Goal: Book appointment/travel/reservation

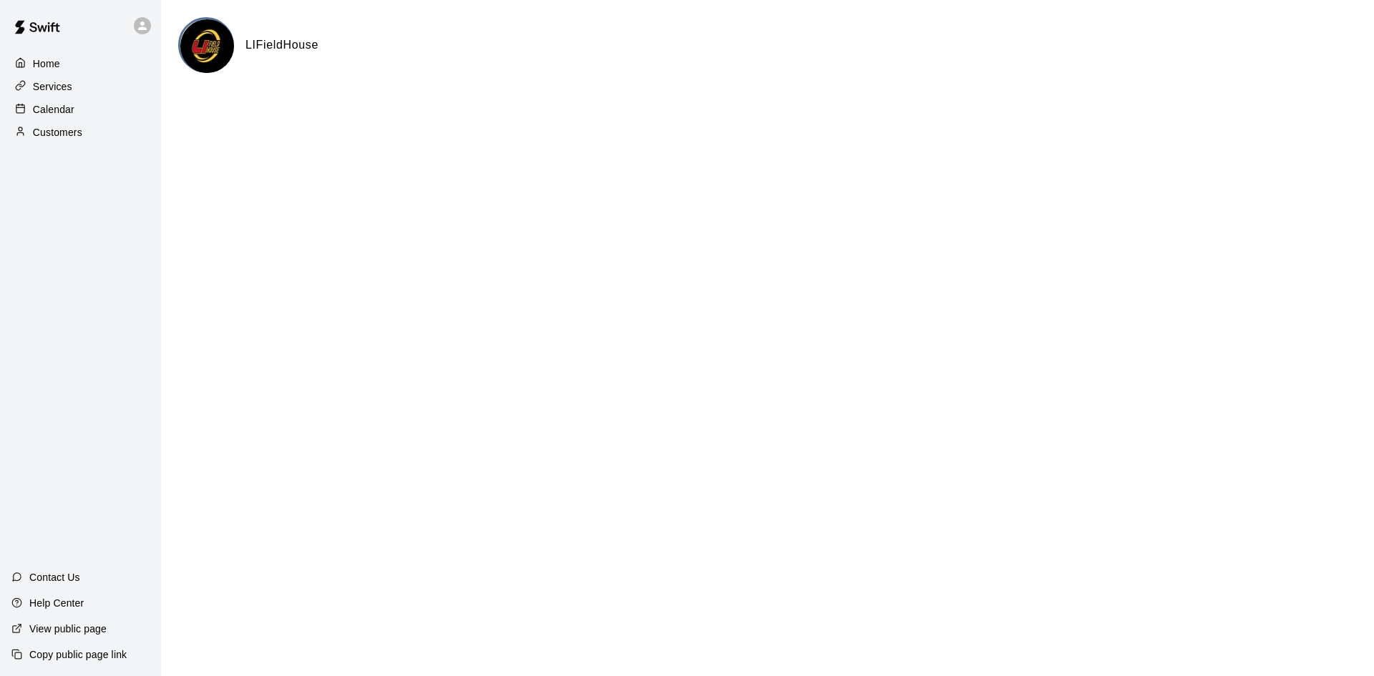
click at [64, 105] on p "Calendar" at bounding box center [54, 109] width 42 height 14
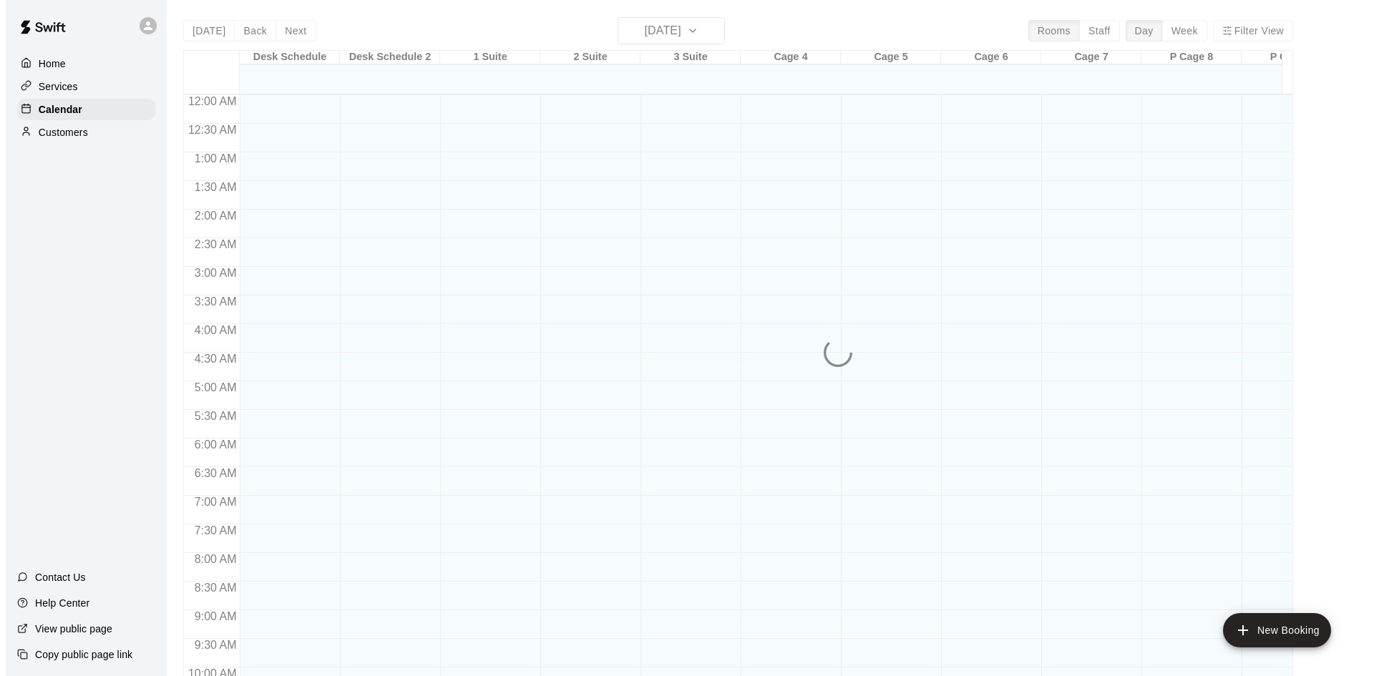
scroll to position [734, 0]
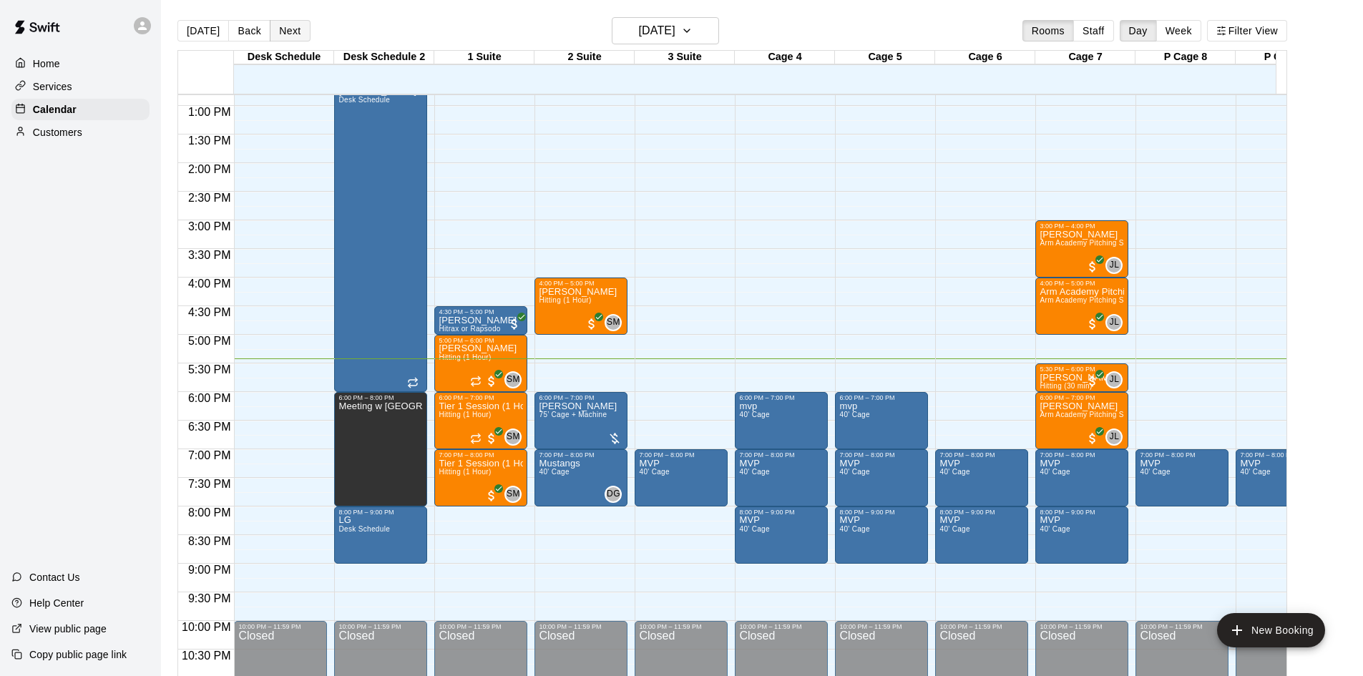
click at [302, 29] on button "Next" at bounding box center [290, 30] width 40 height 21
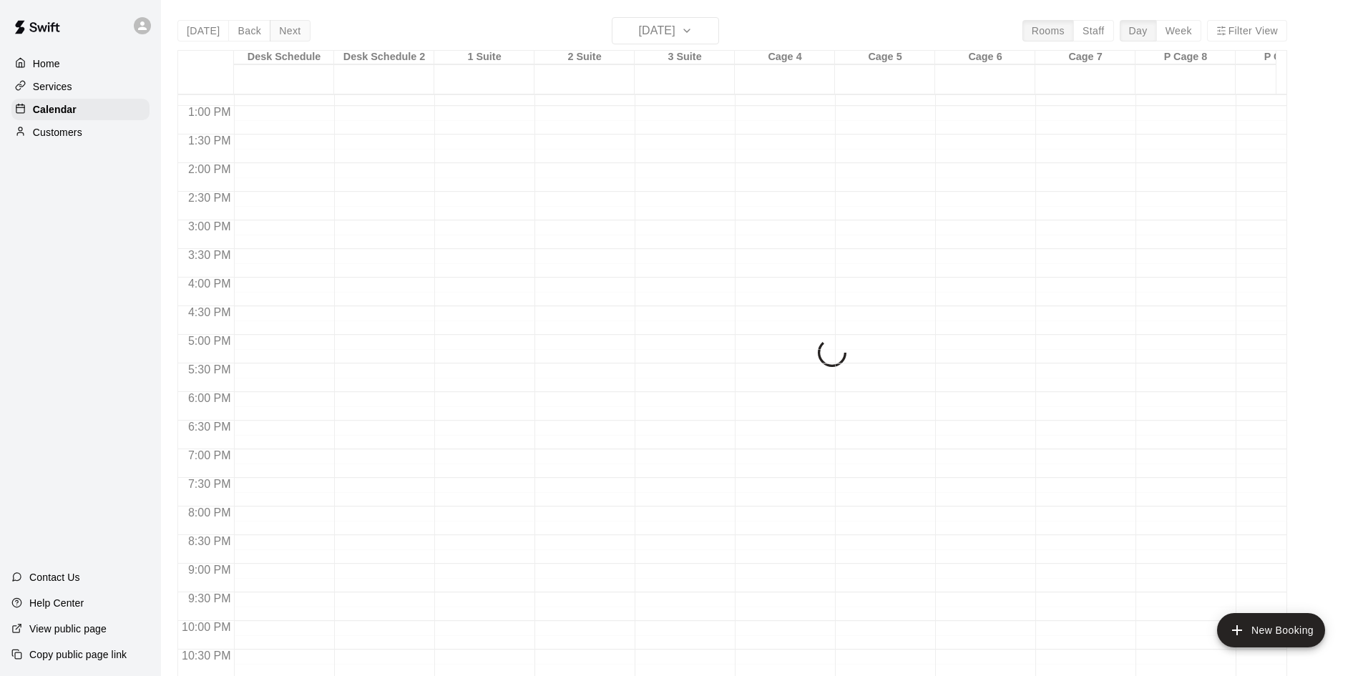
click at [302, 29] on div "[DATE] Back [DATE][DATE] Rooms Staff Day Week Filter View Desk Schedule 14 Thu …" at bounding box center [732, 355] width 1110 height 676
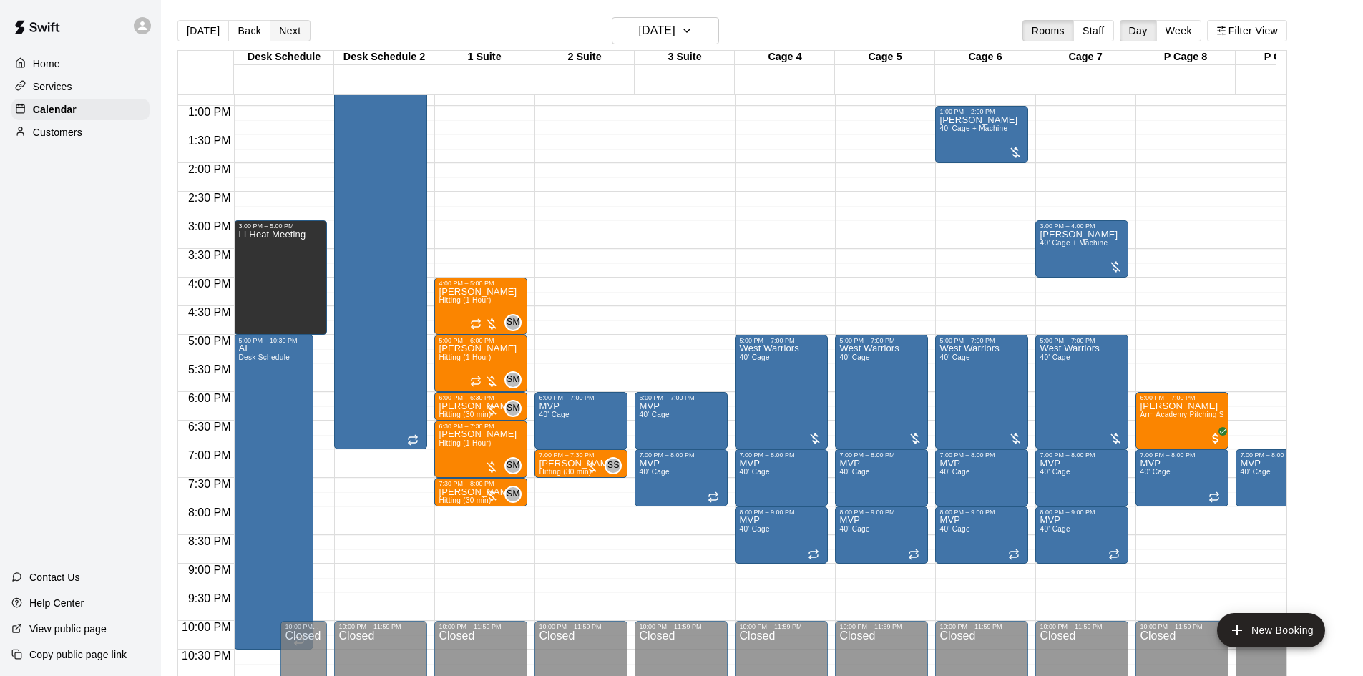
click at [299, 28] on button "Next" at bounding box center [290, 30] width 40 height 21
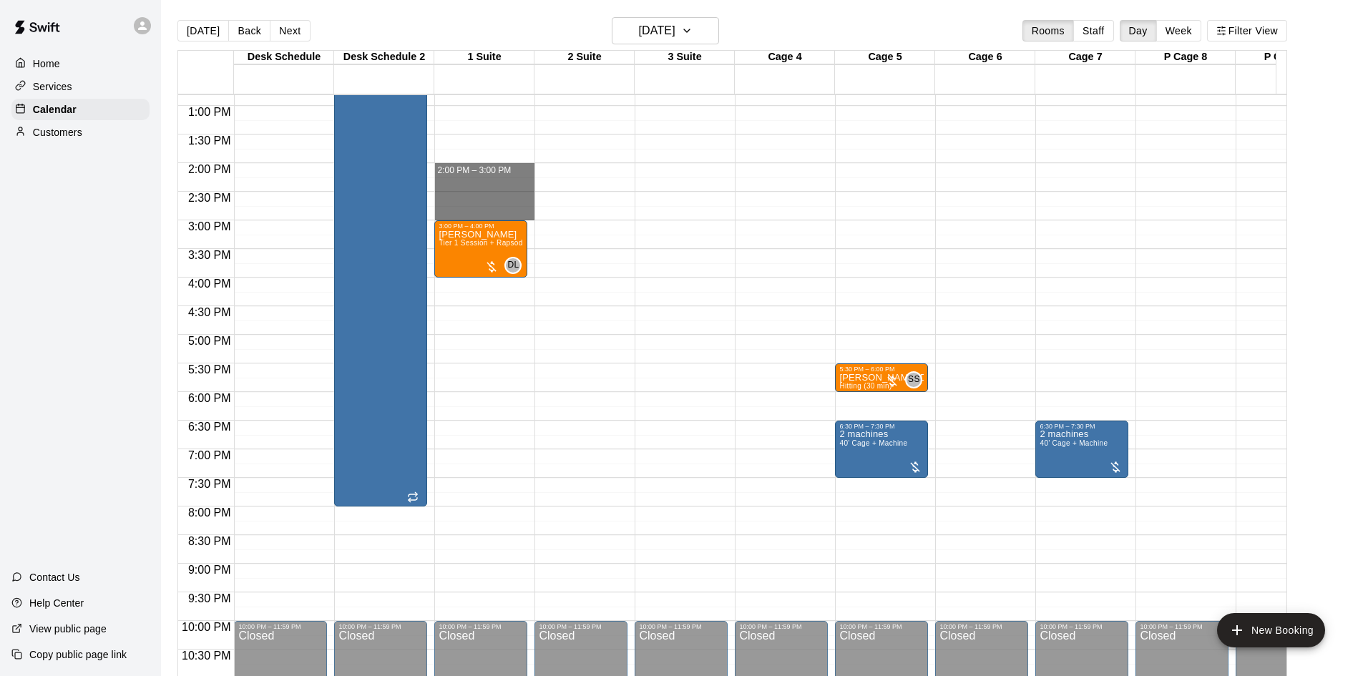
drag, startPoint x: 449, startPoint y: 168, endPoint x: 462, endPoint y: 210, distance: 44.1
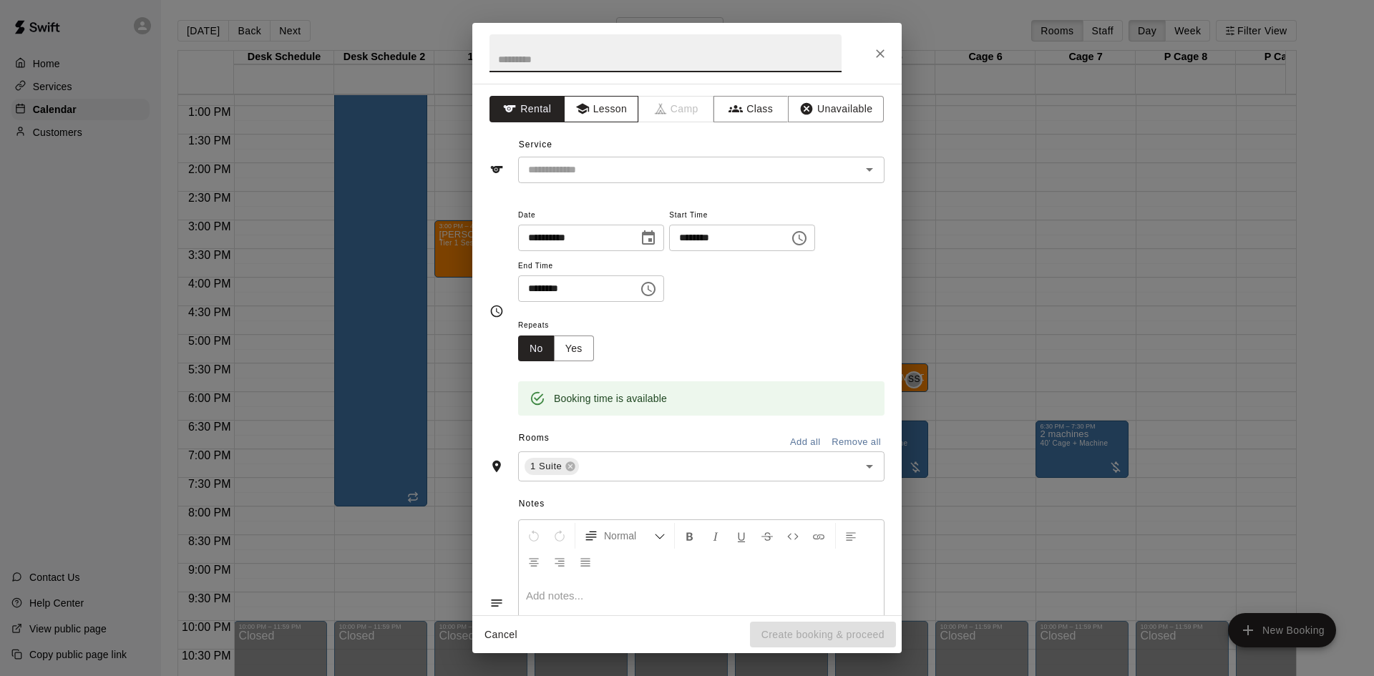
click at [584, 114] on icon "button" at bounding box center [582, 109] width 14 height 14
click at [609, 179] on div "​" at bounding box center [701, 170] width 366 height 26
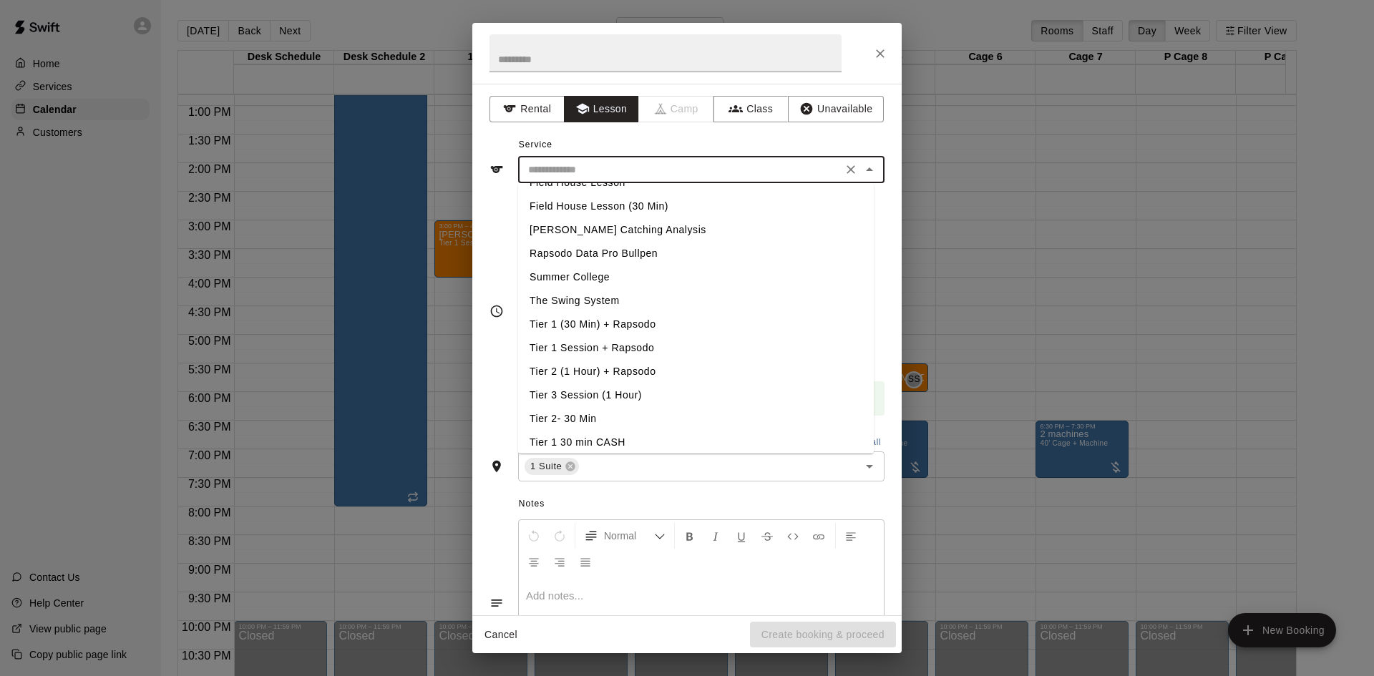
scroll to position [284, 0]
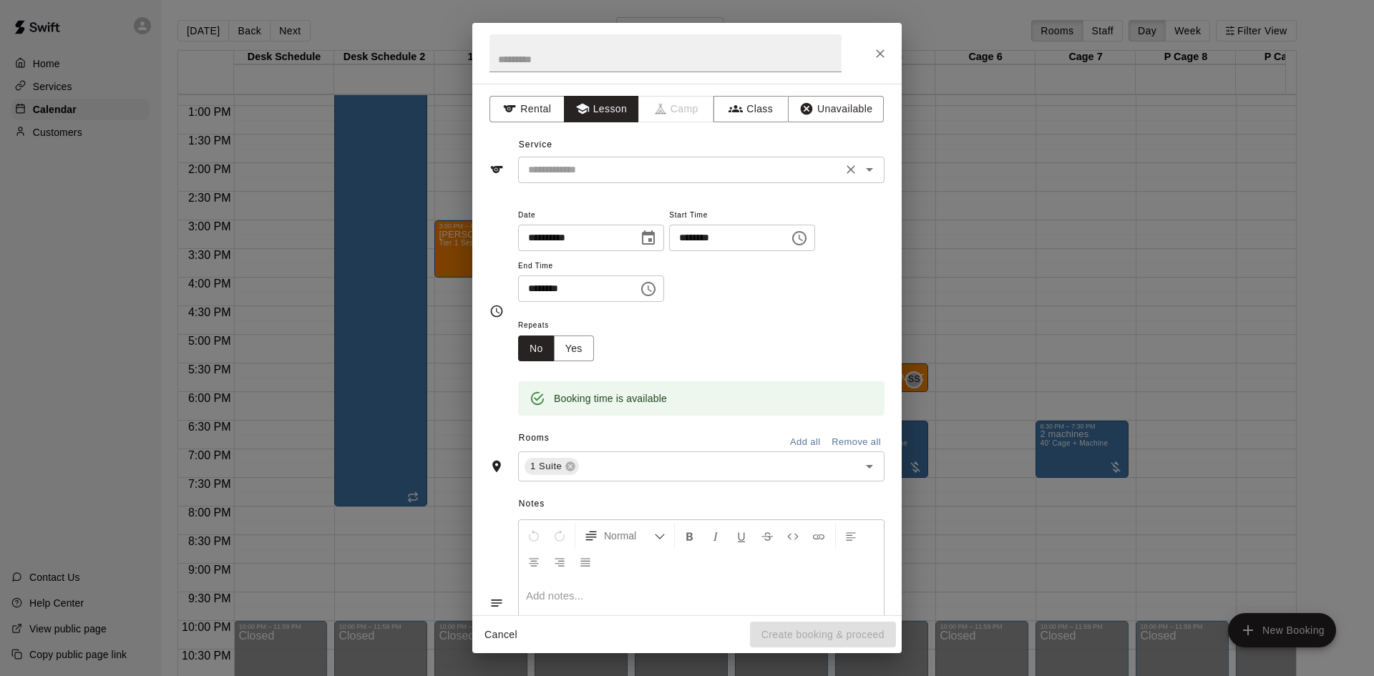
click at [686, 173] on input "text" at bounding box center [680, 170] width 316 height 18
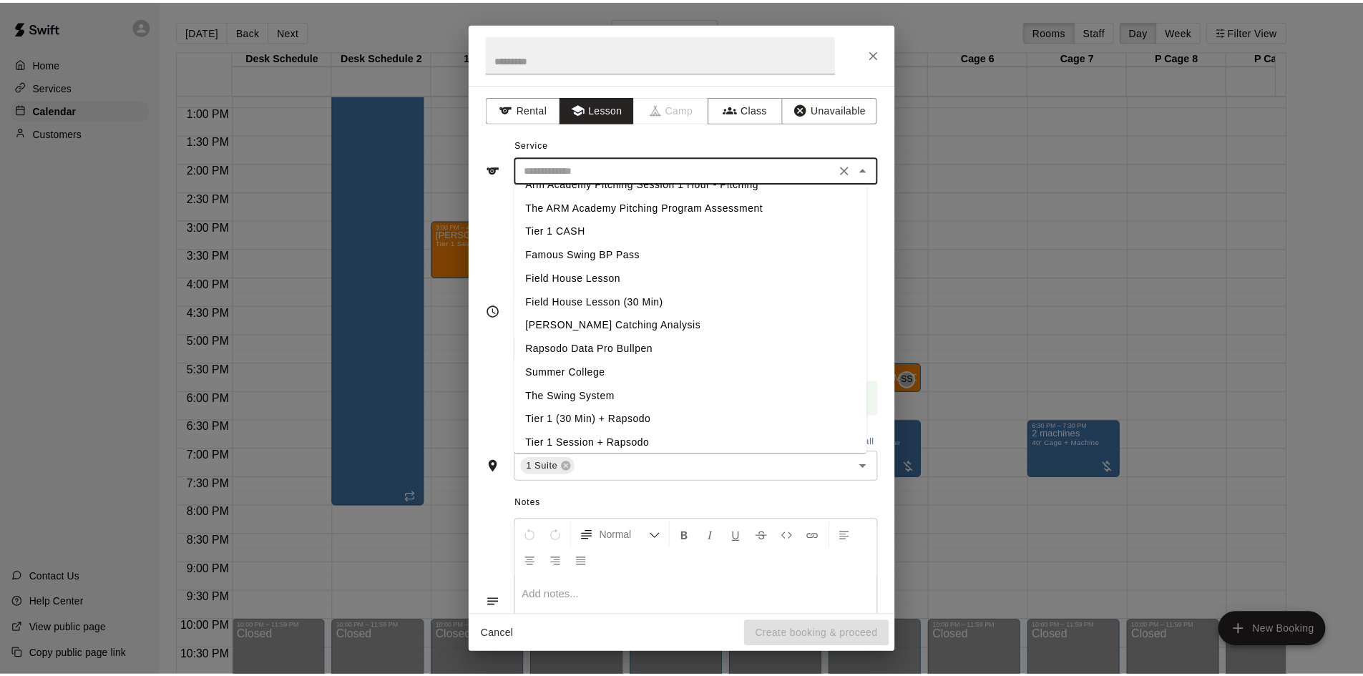
scroll to position [215, 0]
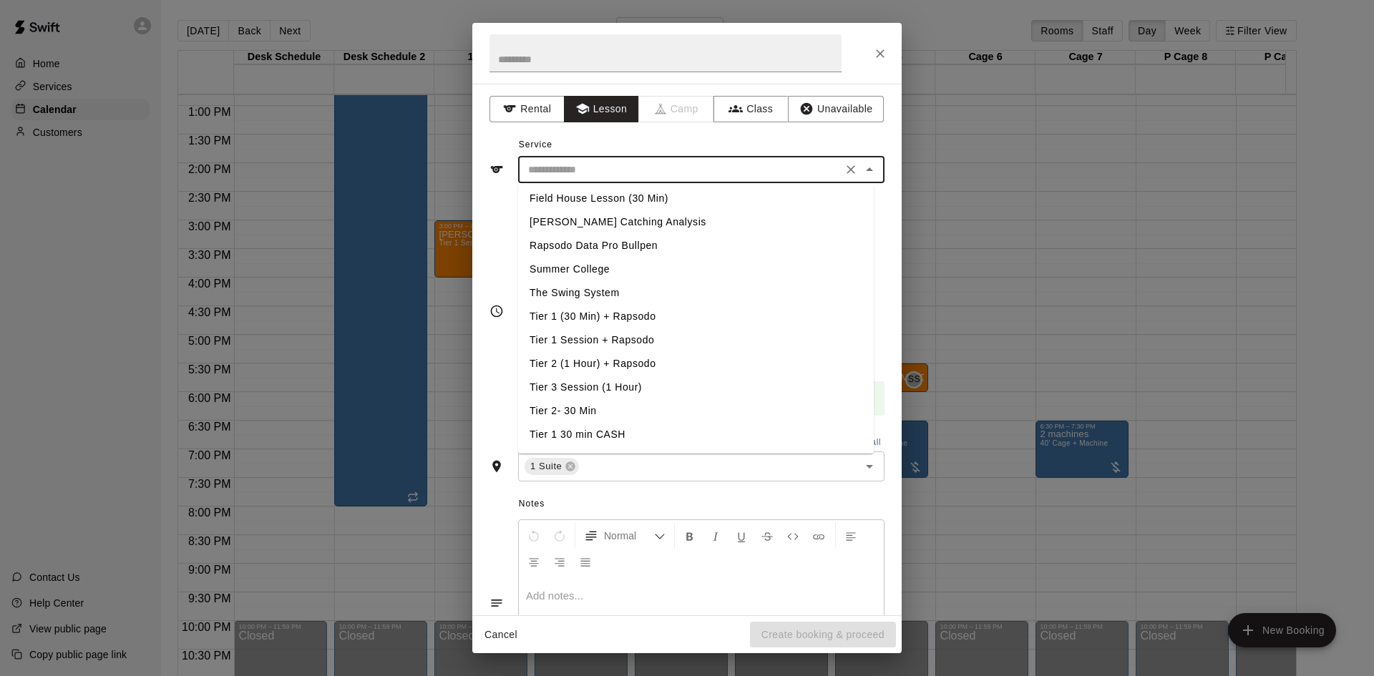
click at [646, 339] on li "Tier 1 Session + Rapsodo" at bounding box center [696, 341] width 356 height 24
type input "**********"
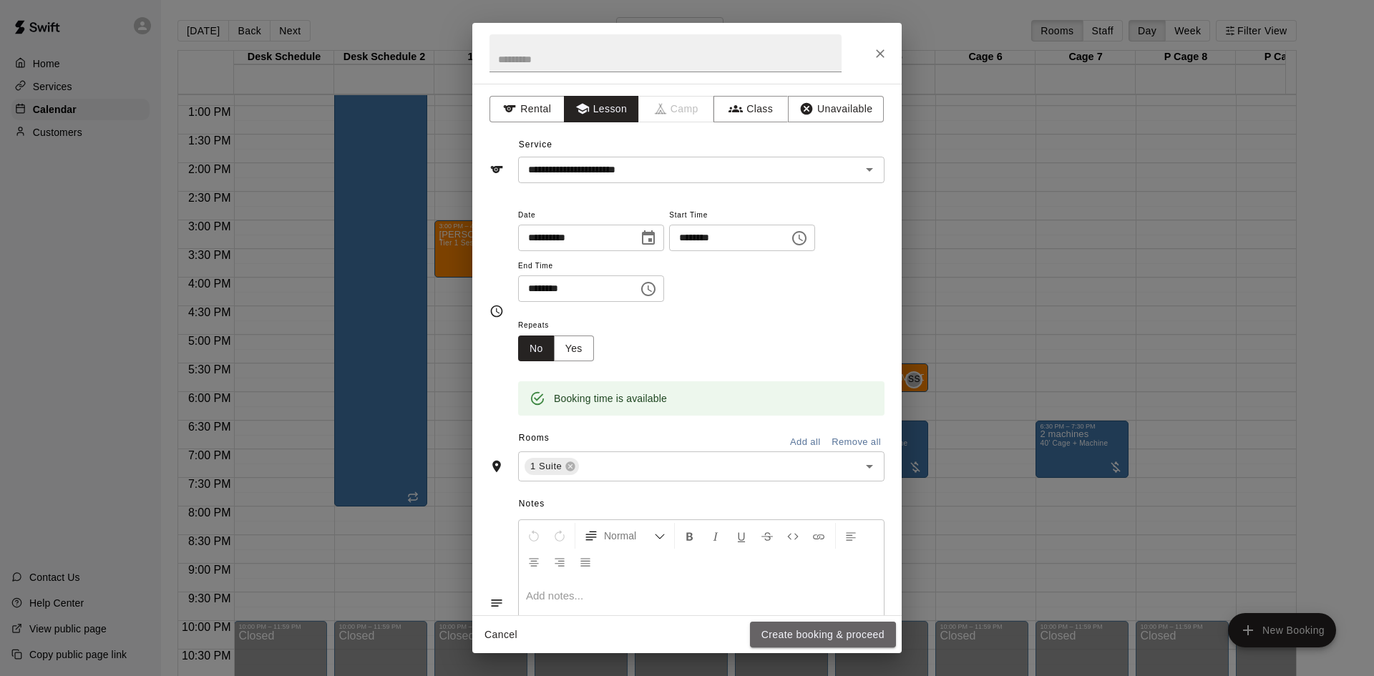
click at [781, 628] on button "Create booking & proceed" at bounding box center [823, 635] width 146 height 26
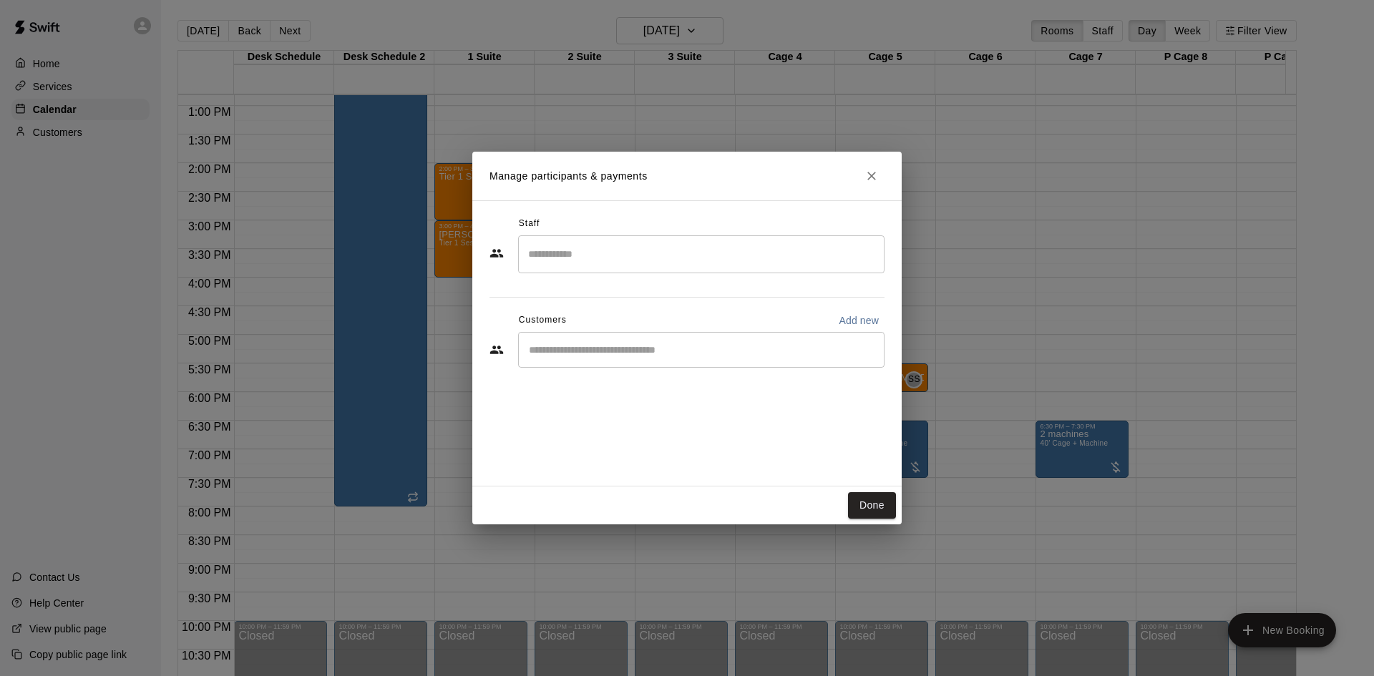
click at [618, 244] on input "Search staff" at bounding box center [702, 254] width 354 height 25
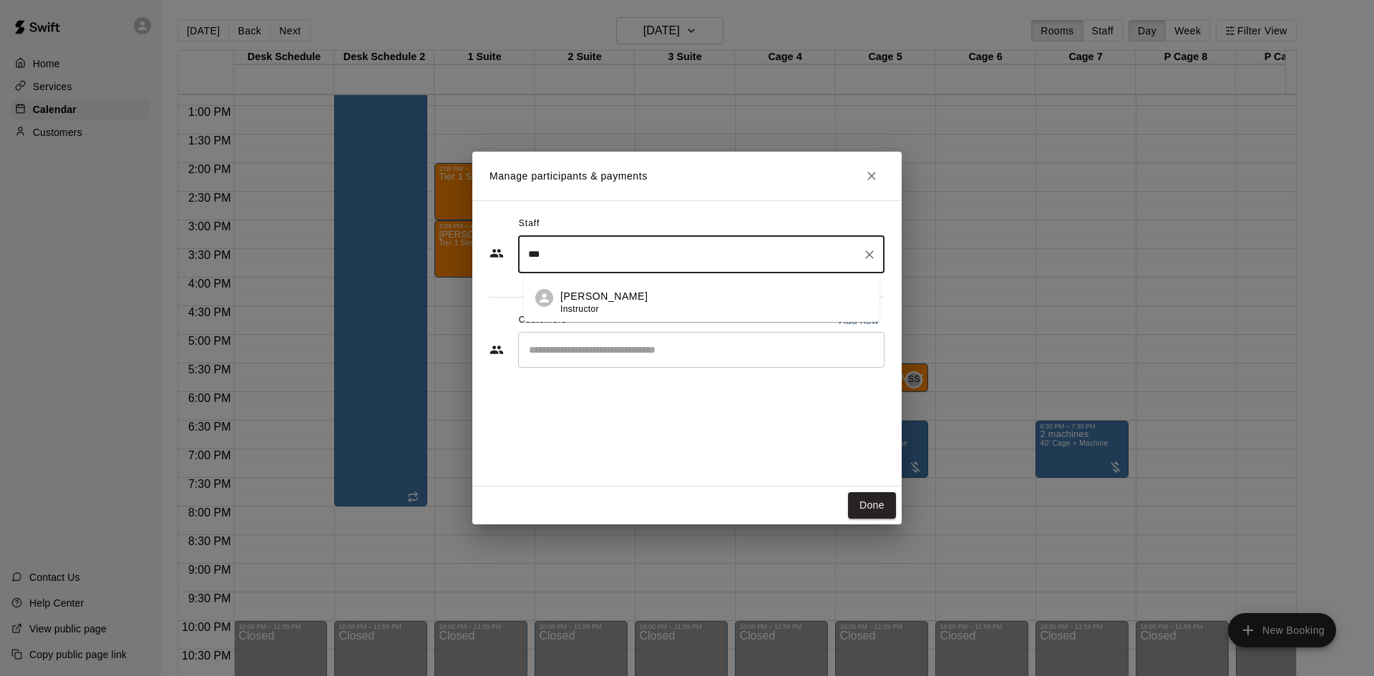
click at [610, 297] on p "[PERSON_NAME]" at bounding box center [603, 296] width 87 height 15
type input "***"
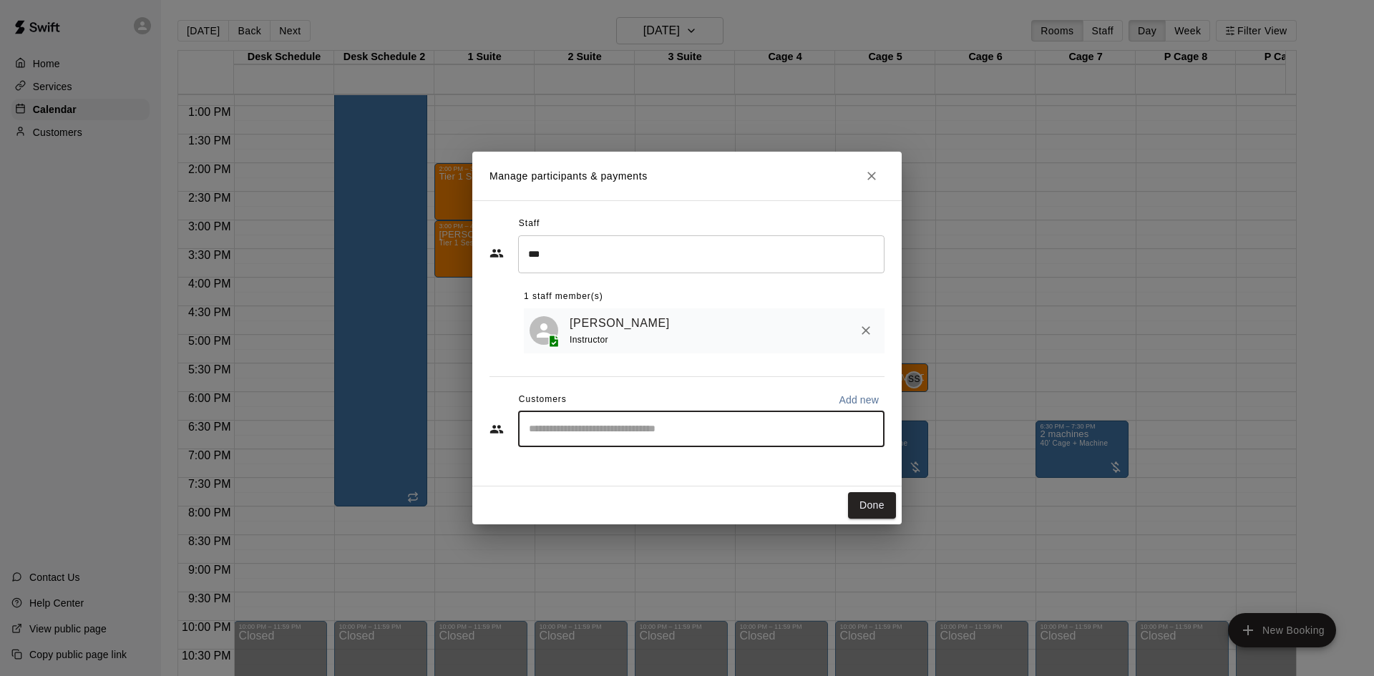
click at [609, 426] on input "Start typing to search customers..." at bounding box center [702, 429] width 354 height 14
type input "*****"
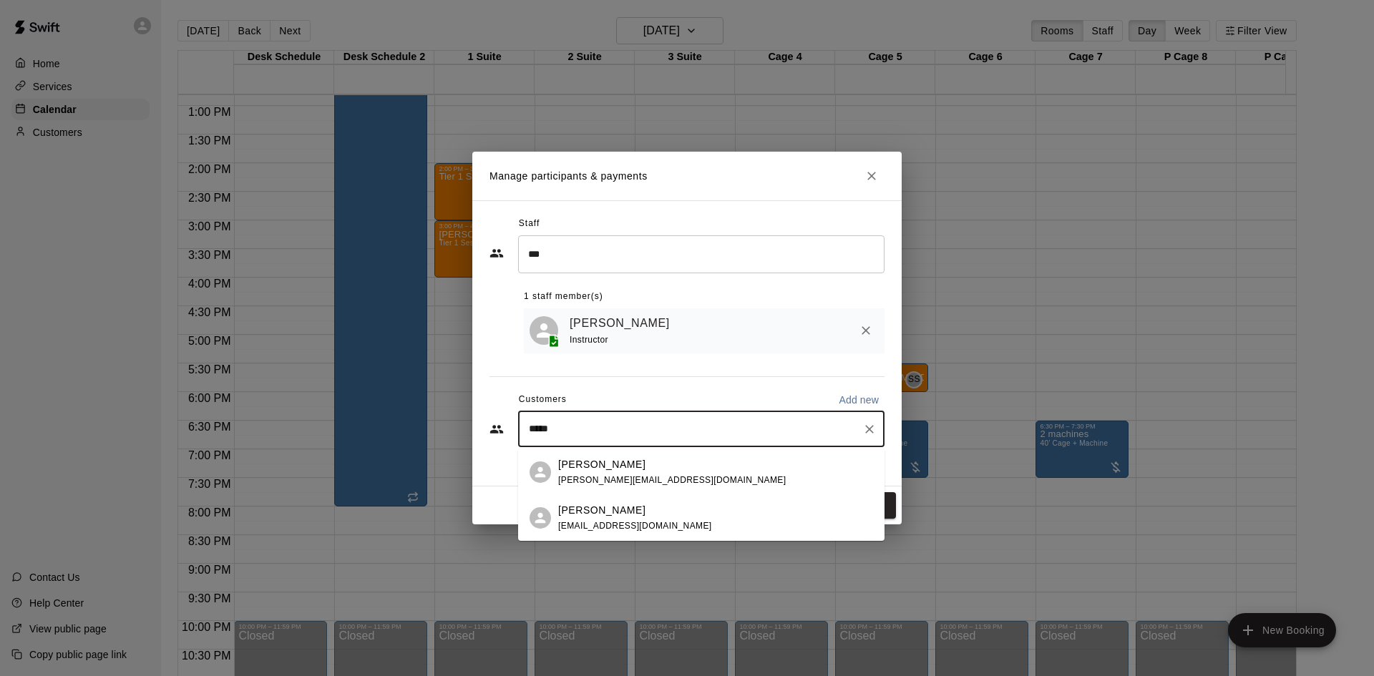
click at [613, 471] on div "[PERSON_NAME]" at bounding box center [672, 464] width 228 height 15
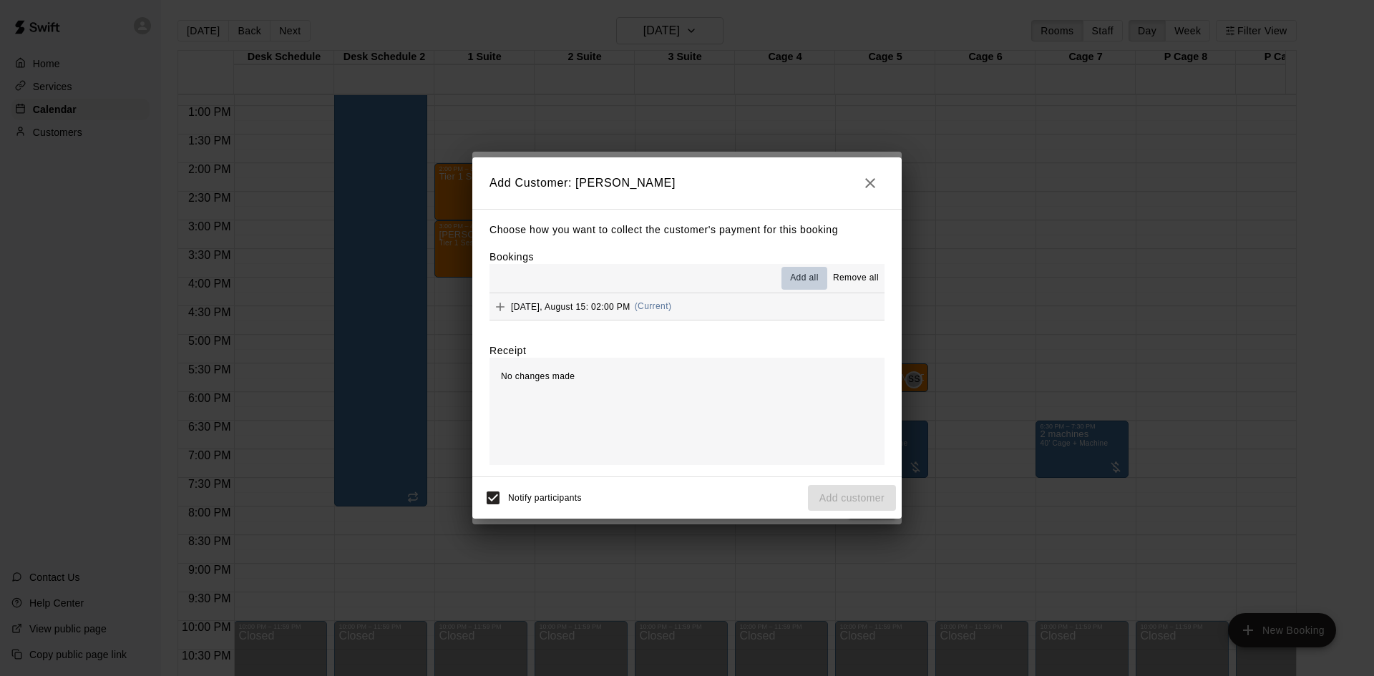
click at [802, 271] on button "Add all" at bounding box center [805, 278] width 46 height 23
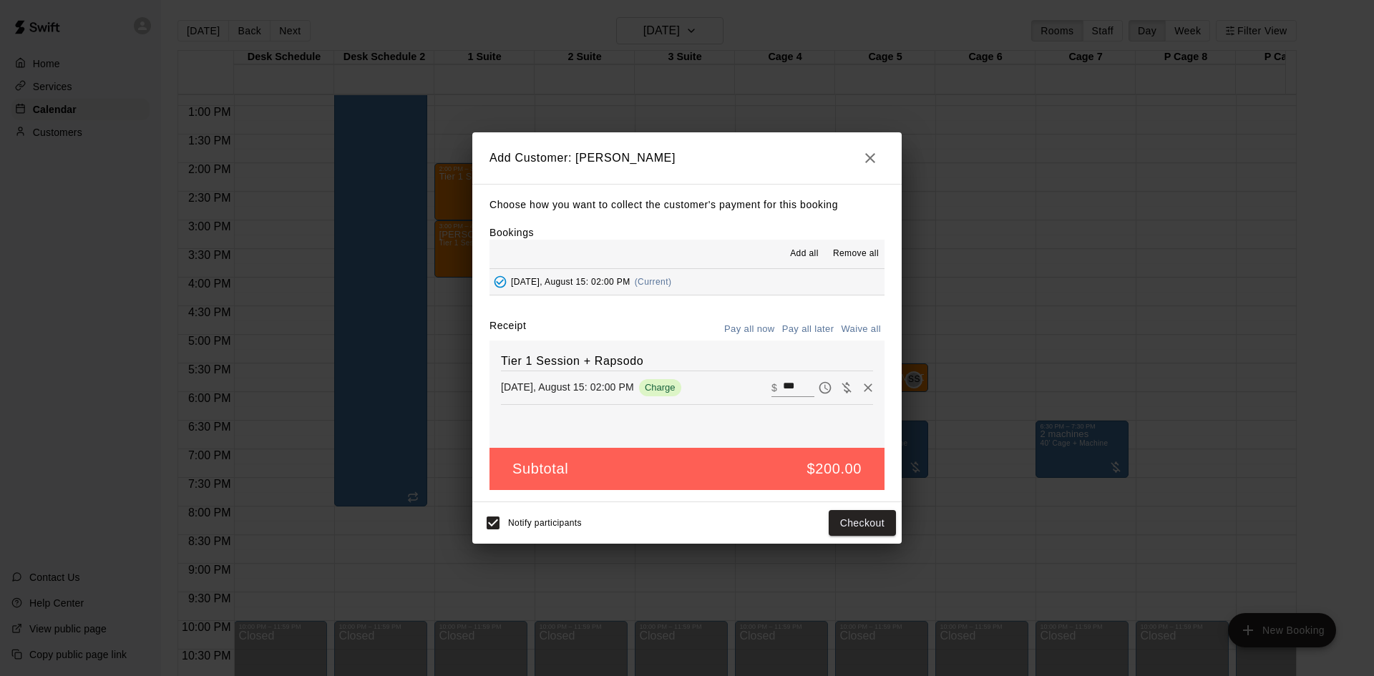
click at [807, 326] on button "Pay all later" at bounding box center [808, 329] width 59 height 22
click at [817, 323] on button "Pay all later" at bounding box center [808, 329] width 59 height 22
click at [861, 384] on icon "Remove" at bounding box center [868, 388] width 14 height 14
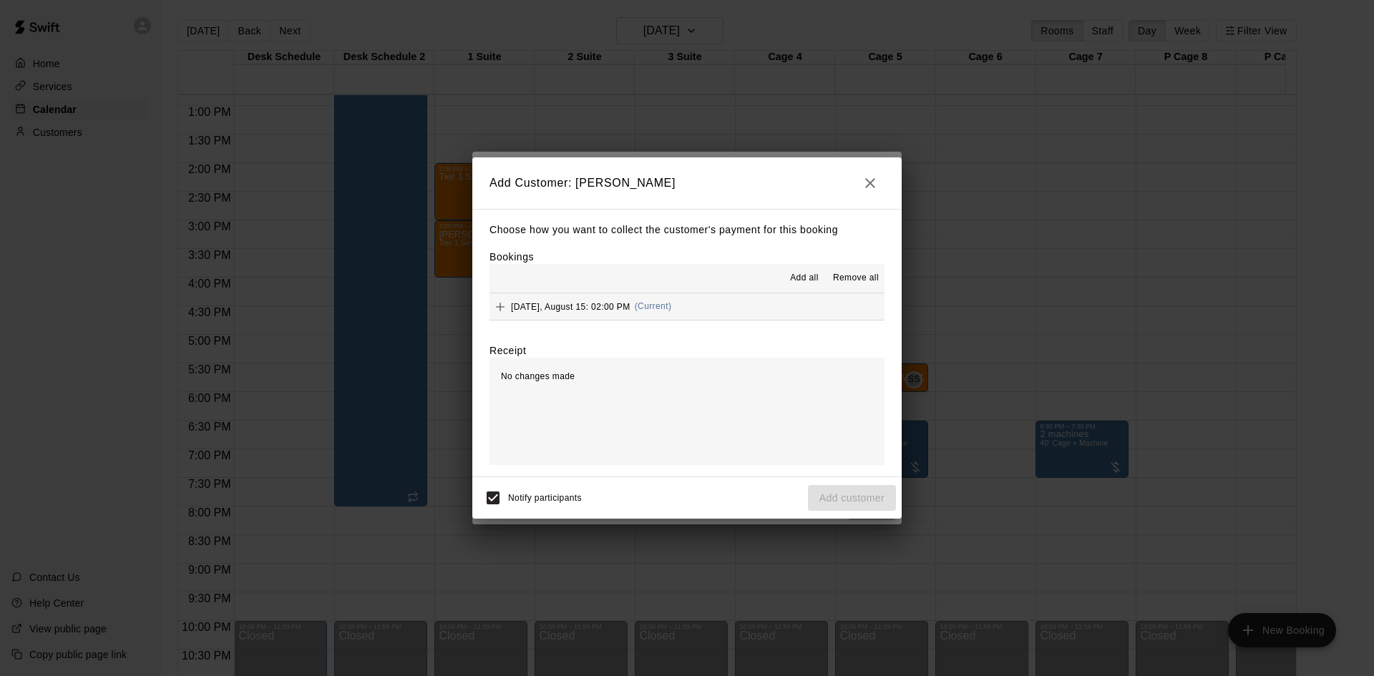
click at [799, 278] on span "Add all" at bounding box center [804, 278] width 29 height 14
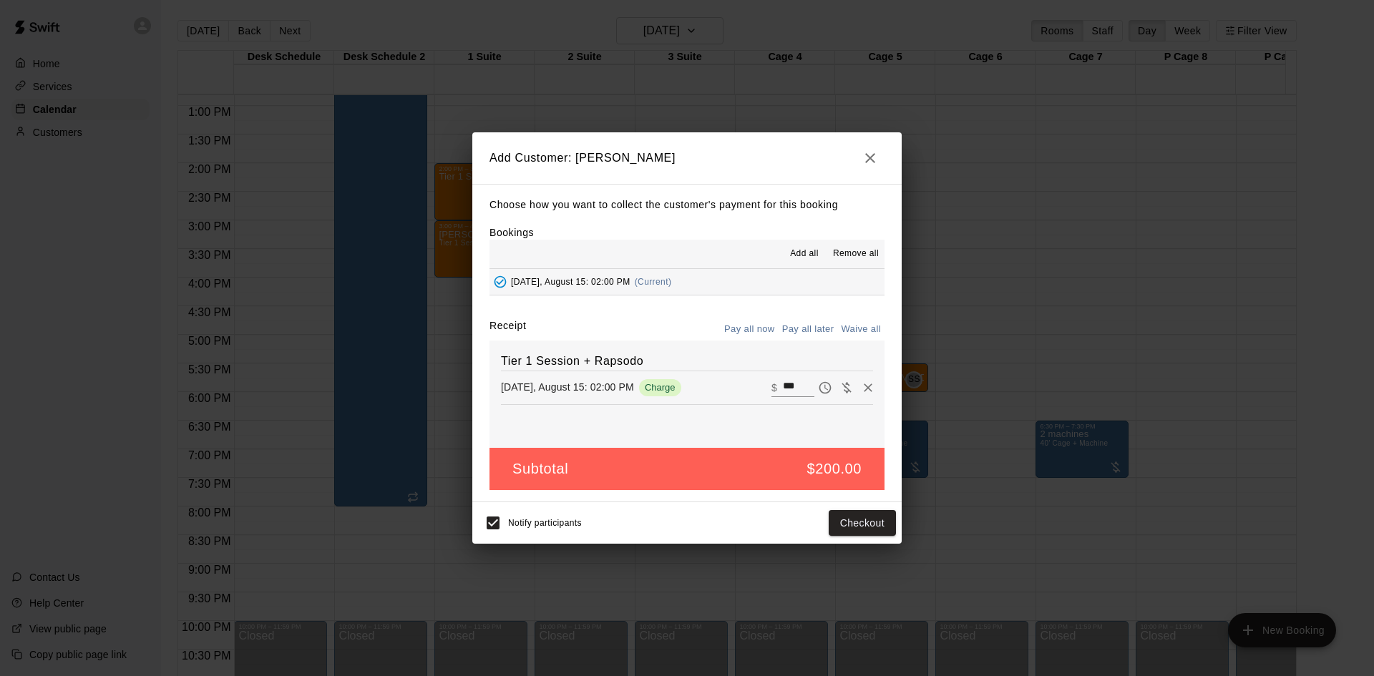
click at [792, 386] on input "***" at bounding box center [798, 388] width 31 height 19
type input "***"
click at [814, 334] on button "Pay all later" at bounding box center [808, 329] width 59 height 22
click at [857, 521] on button "Add customer" at bounding box center [852, 523] width 88 height 26
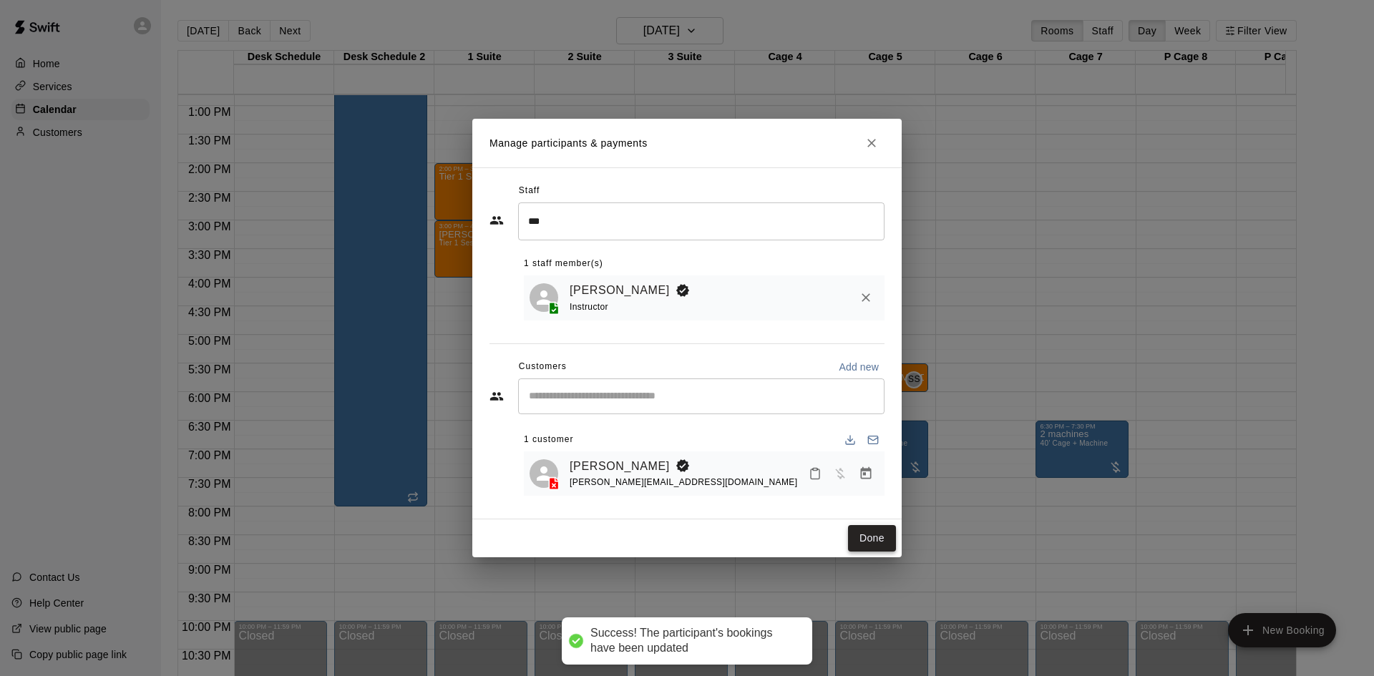
click at [859, 541] on button "Done" at bounding box center [872, 538] width 48 height 26
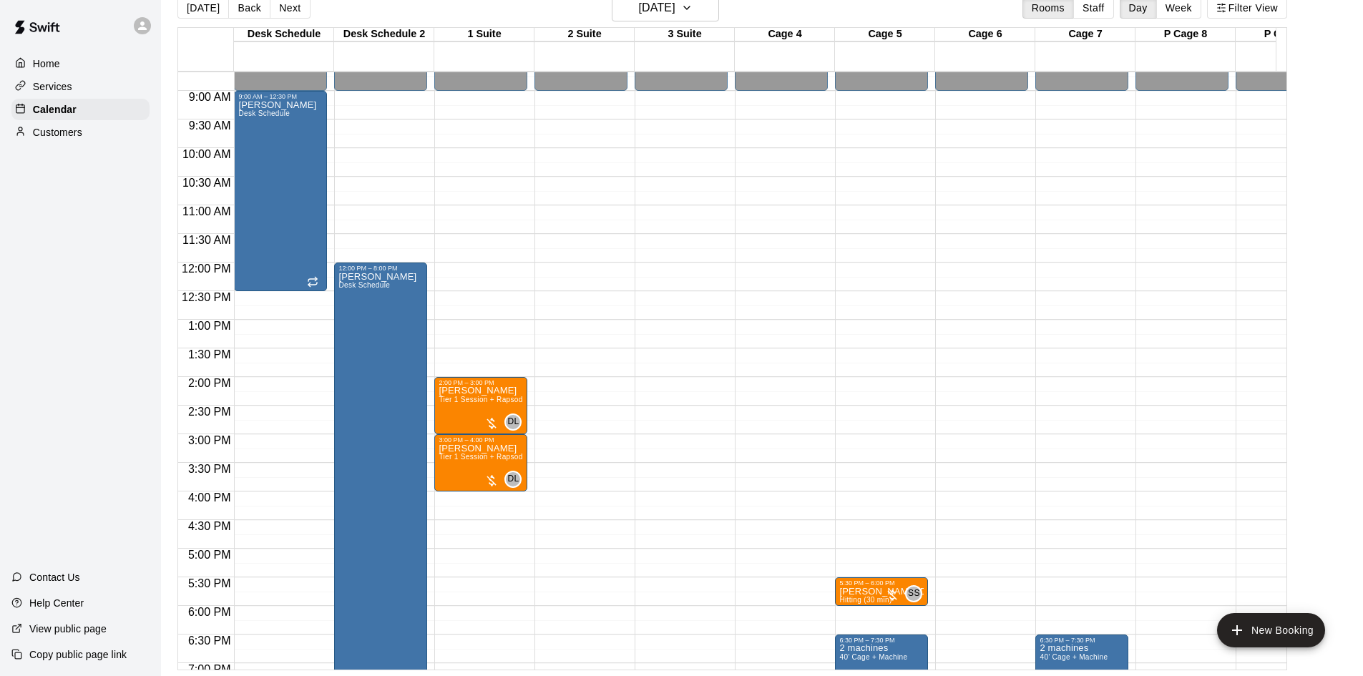
scroll to position [502, 0]
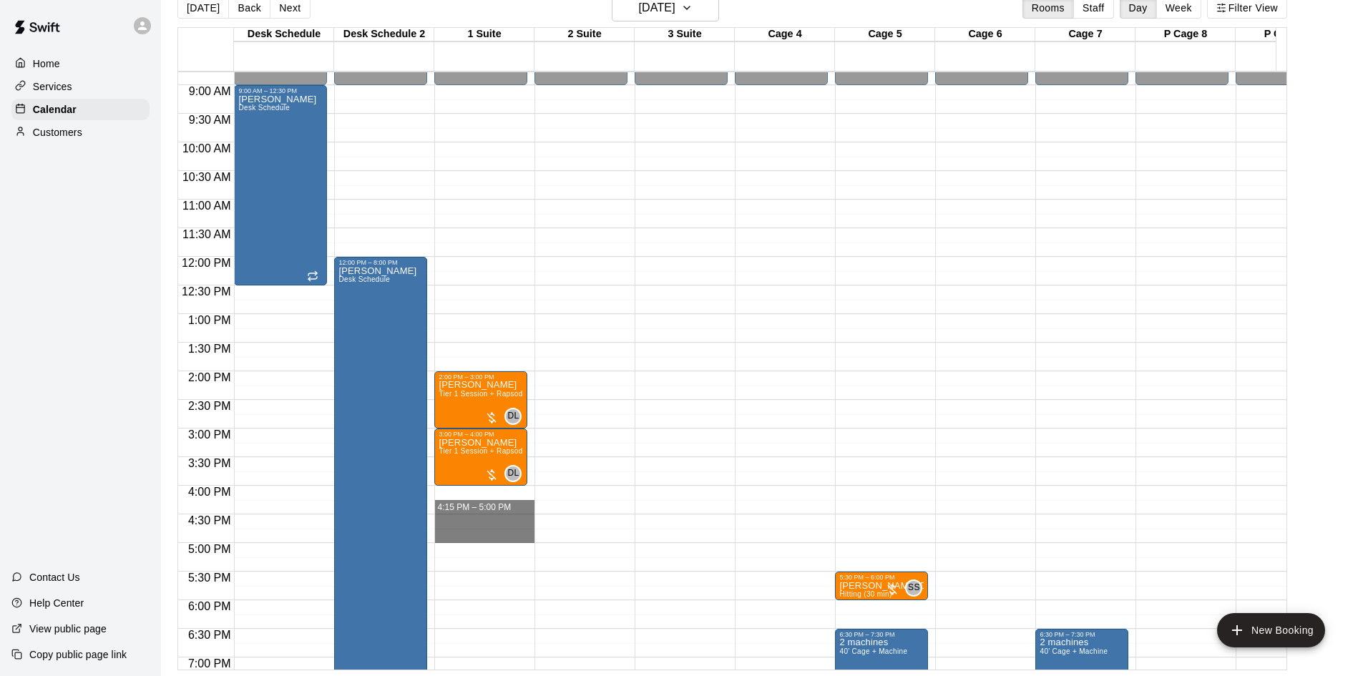
drag, startPoint x: 464, startPoint y: 498, endPoint x: 467, endPoint y: 534, distance: 35.9
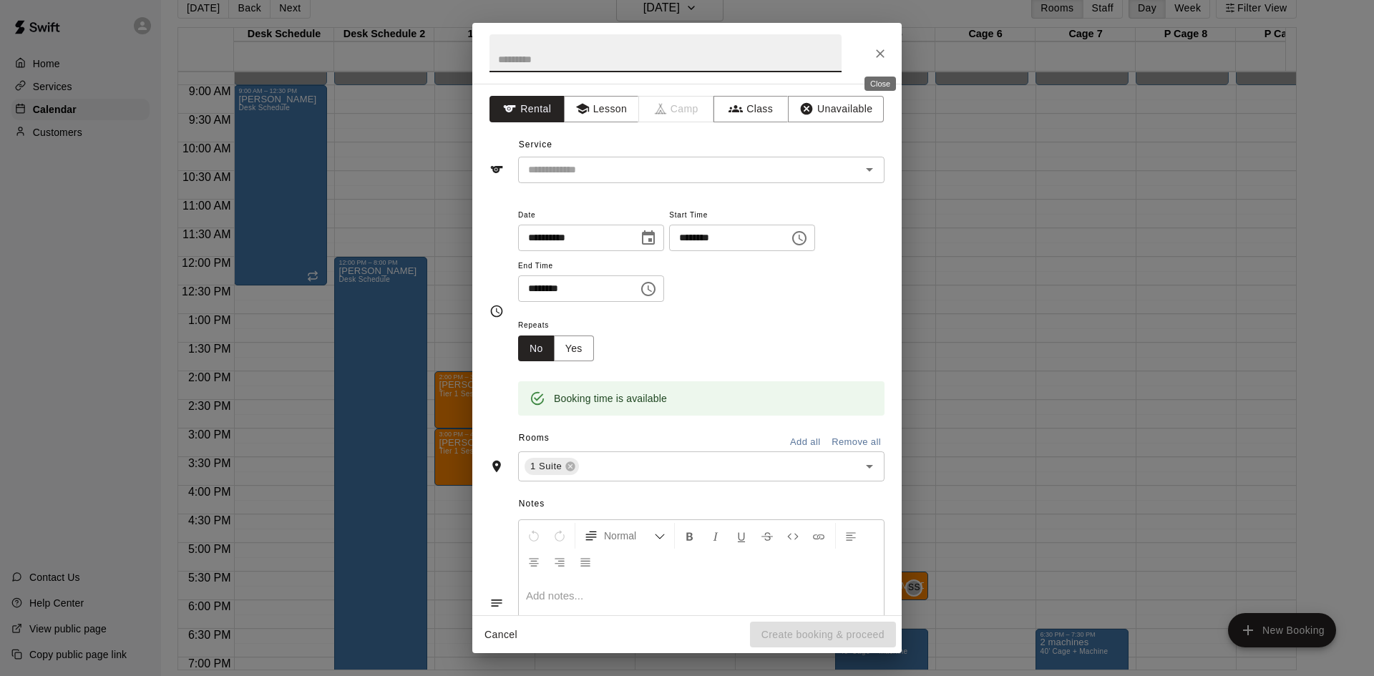
click at [875, 51] on icon "Close" at bounding box center [880, 54] width 14 height 14
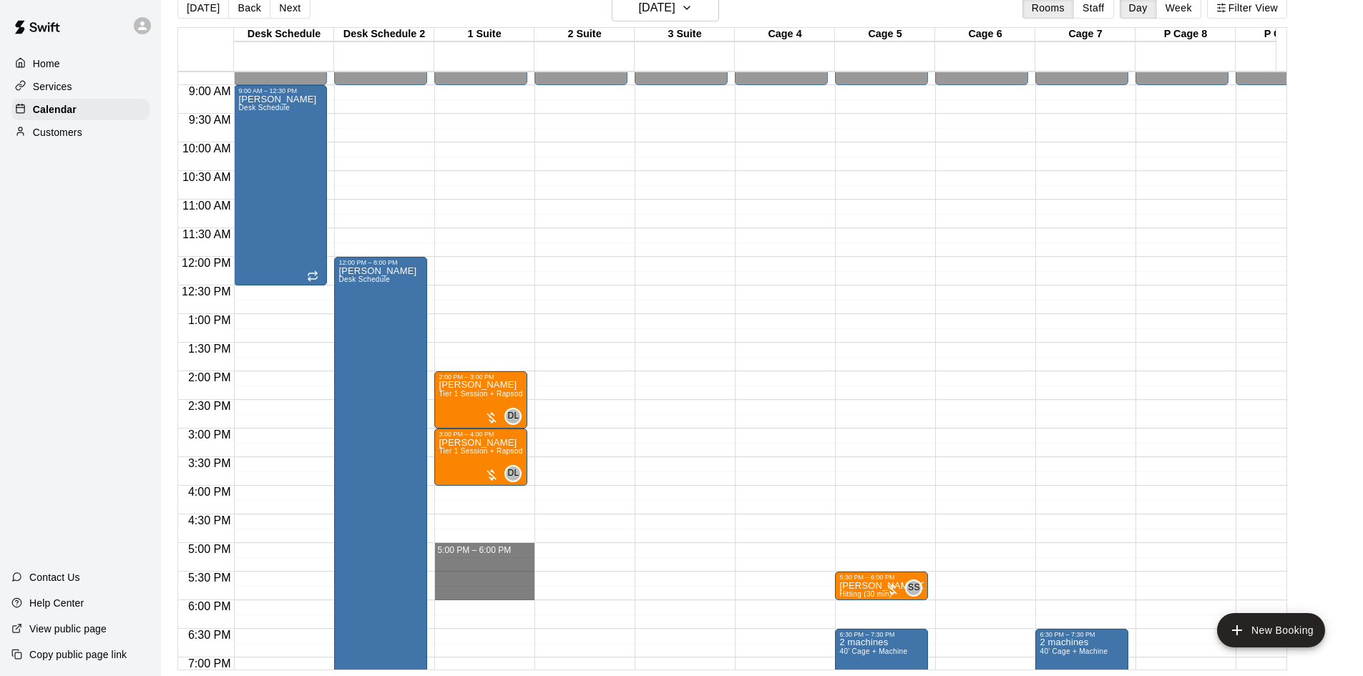
drag, startPoint x: 461, startPoint y: 551, endPoint x: 462, endPoint y: 592, distance: 40.8
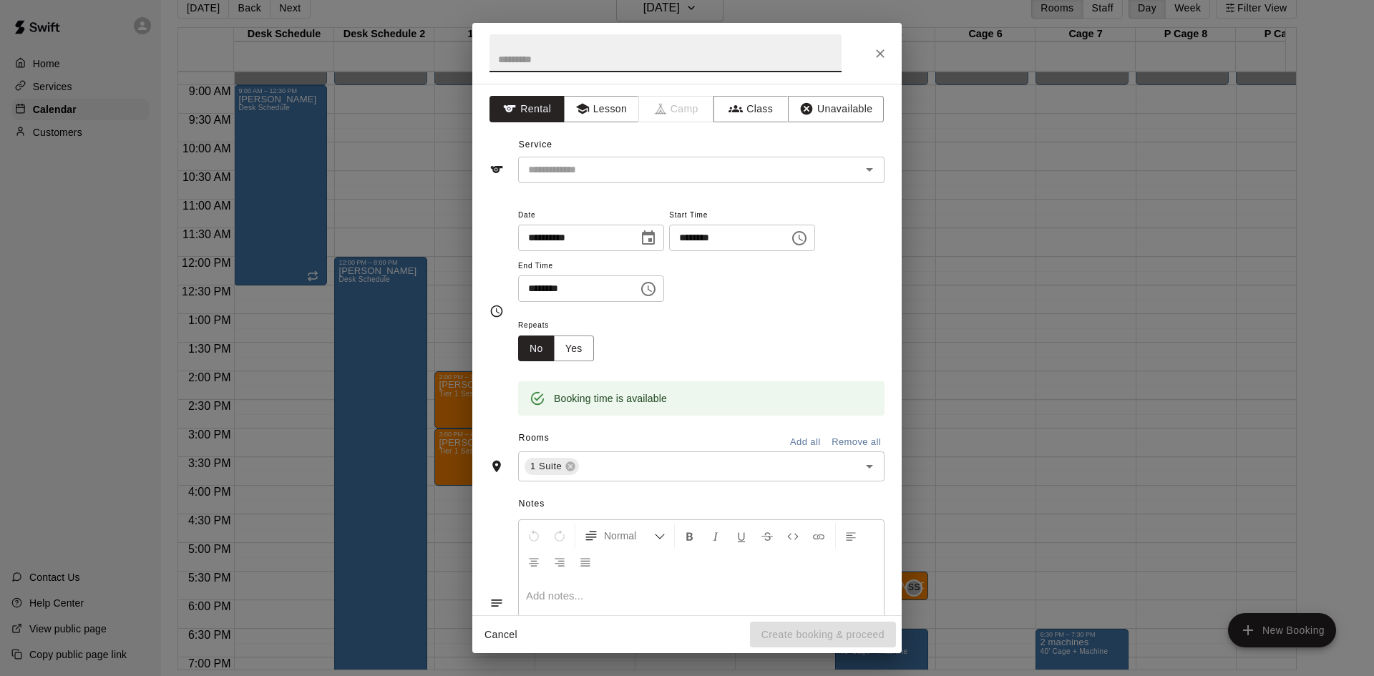
click at [873, 51] on icon "Close" at bounding box center [880, 54] width 14 height 14
